Goal: Information Seeking & Learning: Check status

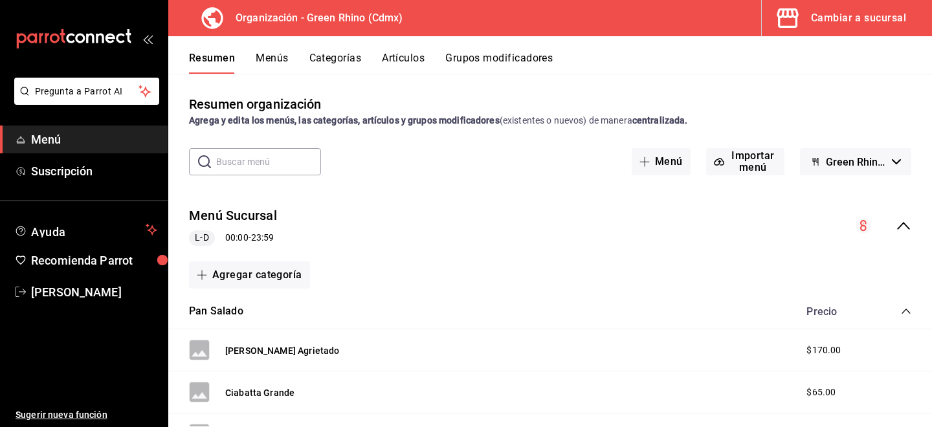
click at [416, 54] on button "Artículos" at bounding box center [403, 63] width 43 height 22
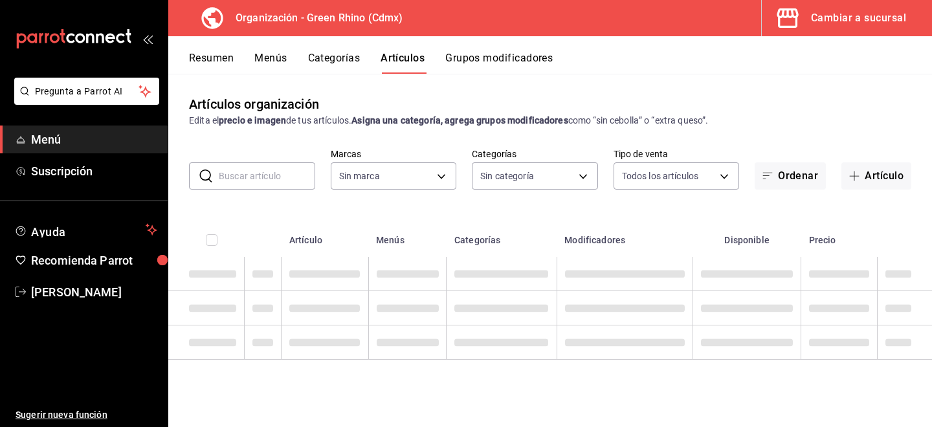
type input "718e4269-ab1b-41b6-b1a3-b54ad853307e"
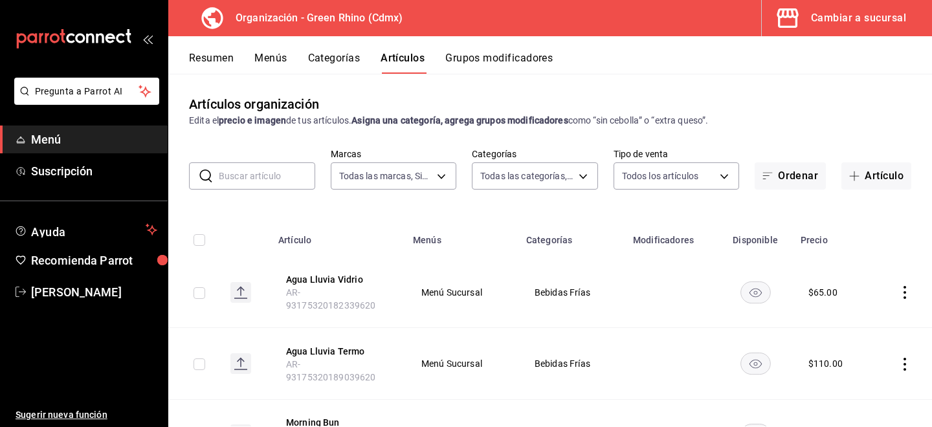
type input "a63415d0-f08f-4da5-93bf-970c3b860b08,be571465-ace9-4e63-97a2-0382f1ecc6c2,096c3…"
click at [868, 29] on button "Cambiar a sucursal" at bounding box center [842, 18] width 160 height 36
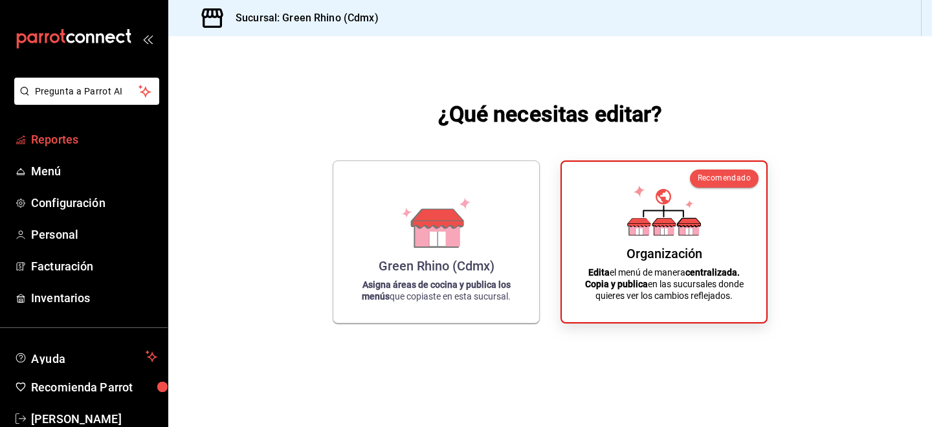
click at [87, 152] on link "Reportes" at bounding box center [84, 140] width 168 height 28
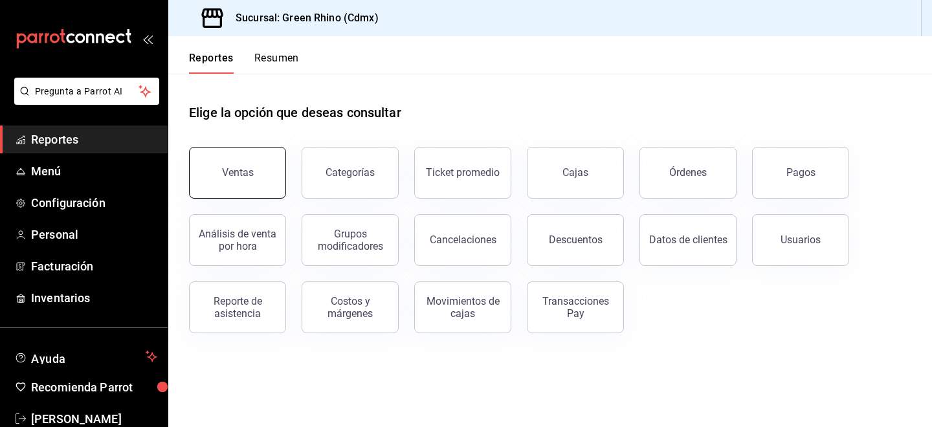
click at [234, 190] on button "Ventas" at bounding box center [237, 173] width 97 height 52
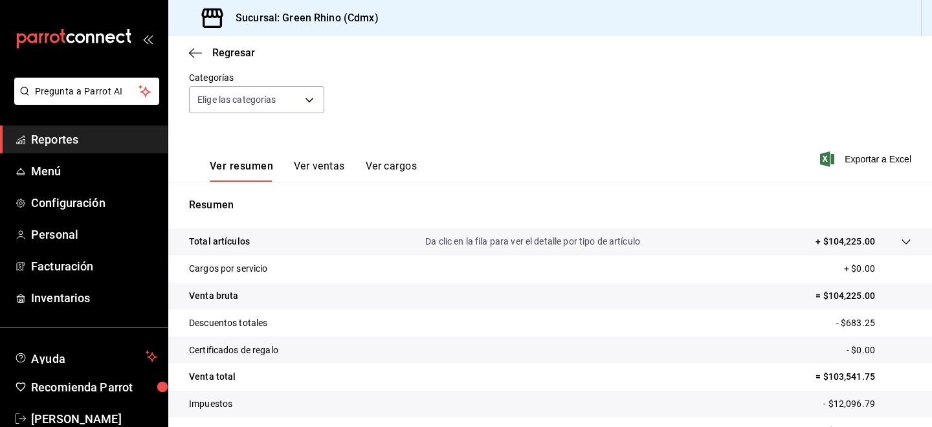
scroll to position [193, 0]
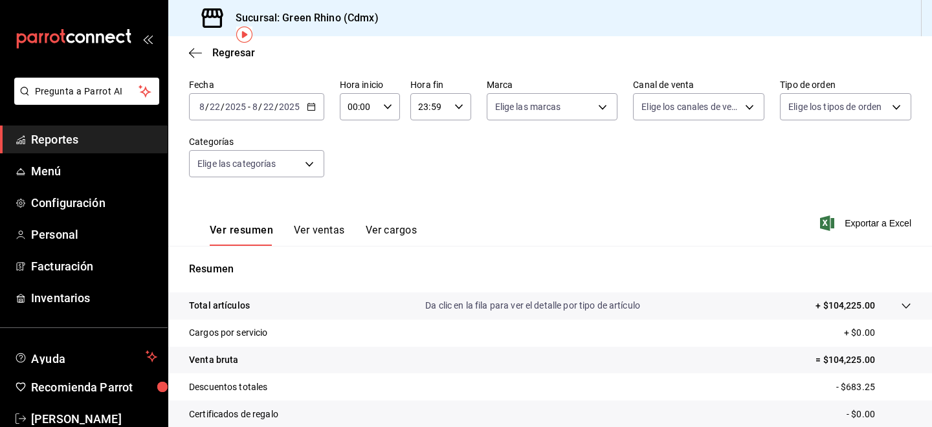
click at [321, 234] on button "Ver ventas" at bounding box center [319, 235] width 51 height 22
